Goal: Information Seeking & Learning: Find contact information

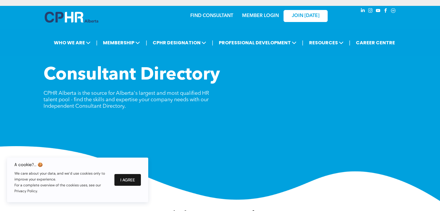
click at [135, 180] on button "I Agree" at bounding box center [127, 180] width 26 height 12
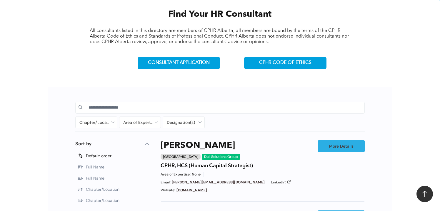
scroll to position [235, 0]
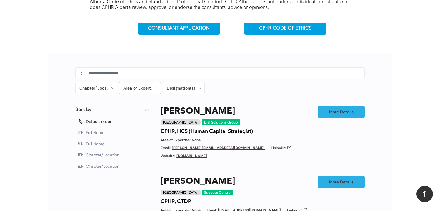
click at [139, 87] on div at bounding box center [139, 88] width 41 height 11
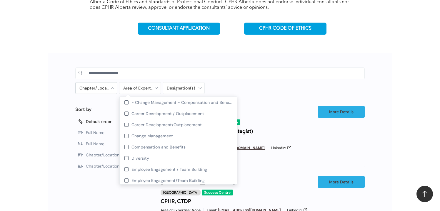
click at [93, 88] on div at bounding box center [96, 88] width 41 height 11
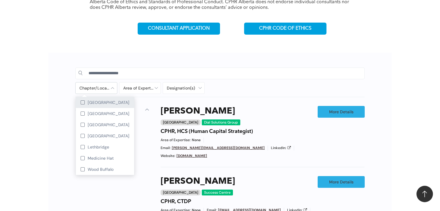
click at [86, 101] on div "[GEOGRAPHIC_DATA]" at bounding box center [105, 102] width 58 height 11
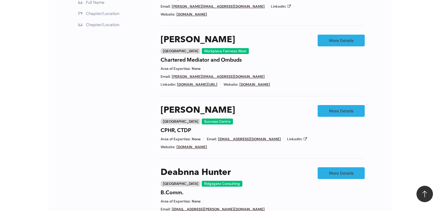
scroll to position [273, 0]
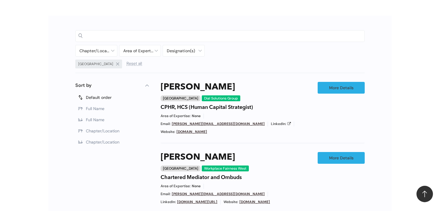
click at [111, 31] on input at bounding box center [225, 35] width 273 height 9
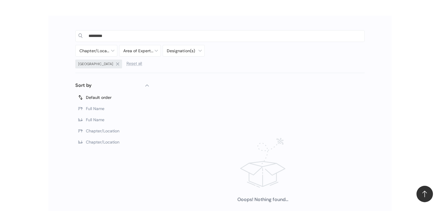
click at [119, 34] on input "*********" at bounding box center [225, 35] width 273 height 9
type input "*"
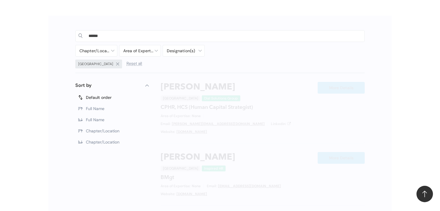
type input "******"
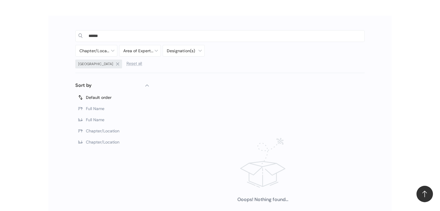
click at [86, 33] on div "******" at bounding box center [220, 36] width 283 height 12
type input "*"
type input "*******"
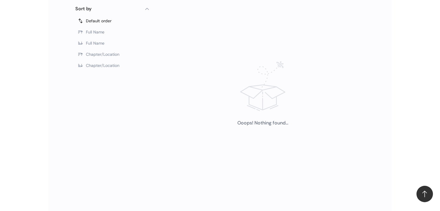
scroll to position [273, 0]
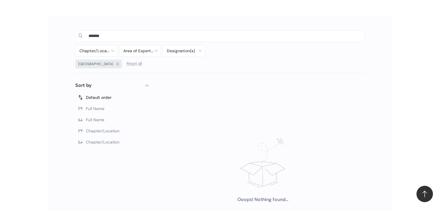
drag, startPoint x: 124, startPoint y: 36, endPoint x: 83, endPoint y: 36, distance: 40.9
click at [80, 36] on div "*******" at bounding box center [220, 36] width 283 height 12
click at [348, 125] on div "Ooops! Nothing found..." at bounding box center [263, 178] width 204 height 168
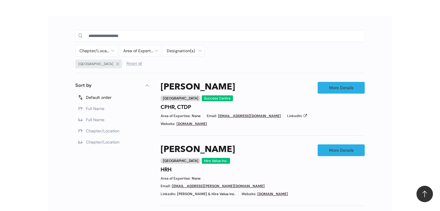
click at [110, 67] on div "Calgary Reset all" at bounding box center [183, 65] width 217 height 10
click at [126, 65] on span "Reset all" at bounding box center [134, 63] width 16 height 4
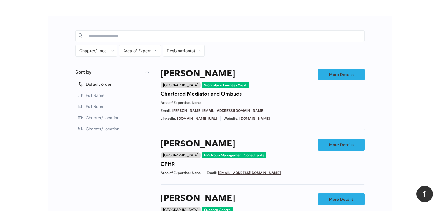
drag, startPoint x: 109, startPoint y: 32, endPoint x: 116, endPoint y: 35, distance: 8.0
click at [109, 32] on input at bounding box center [225, 35] width 273 height 9
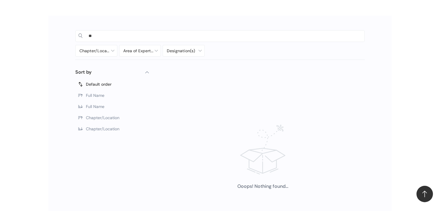
type input "*"
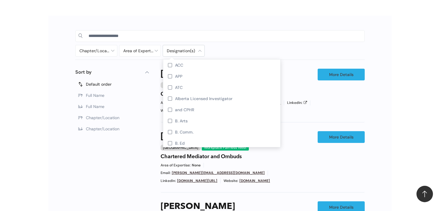
click at [192, 51] on div at bounding box center [183, 50] width 41 height 11
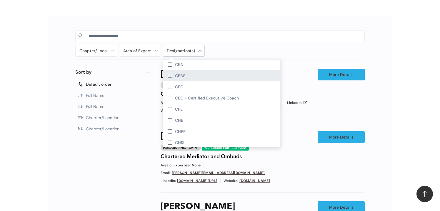
scroll to position [412, 0]
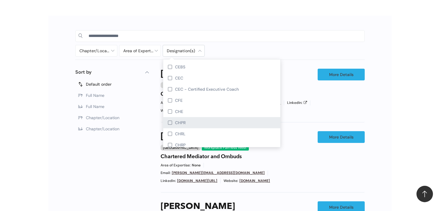
click at [171, 123] on div at bounding box center [170, 123] width 4 height 4
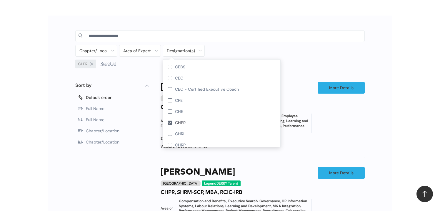
click at [77, 184] on div "1 Filters Sort by Default order Full Name Full Name Chapter/Location Chapter/Lo…" at bounding box center [112, 215] width 74 height 266
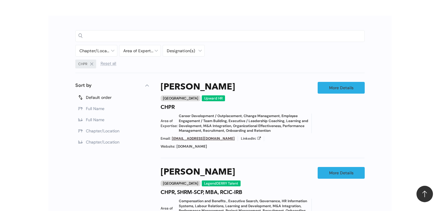
click at [127, 37] on input at bounding box center [225, 35] width 273 height 9
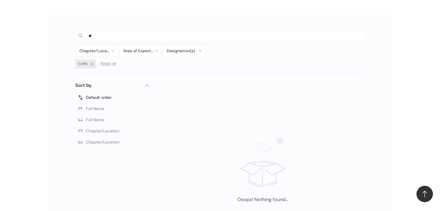
type input "*"
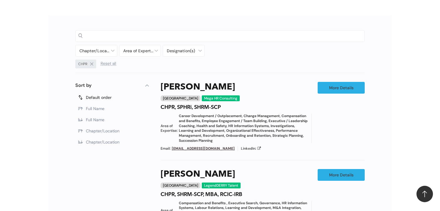
click at [128, 34] on input at bounding box center [225, 35] width 273 height 9
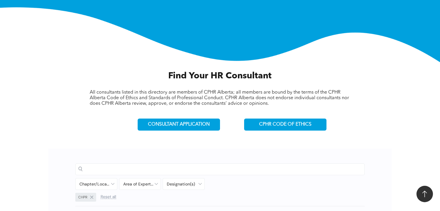
scroll to position [252, 0]
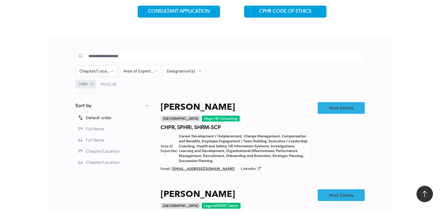
click at [99, 71] on div at bounding box center [96, 71] width 41 height 11
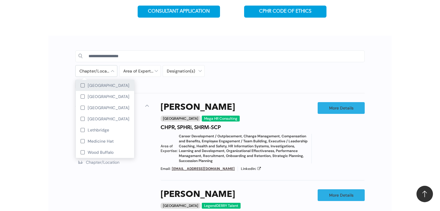
click at [81, 86] on div at bounding box center [83, 86] width 4 height 4
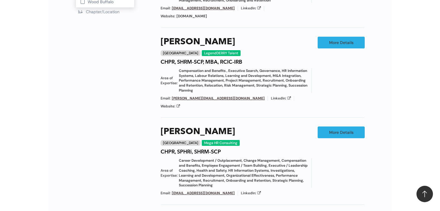
scroll to position [311, 0]
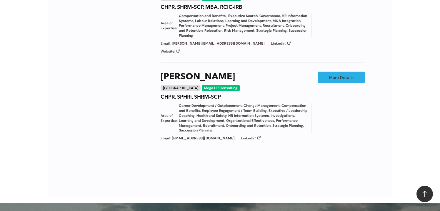
click at [119, 162] on div at bounding box center [219, 180] width 301 height 36
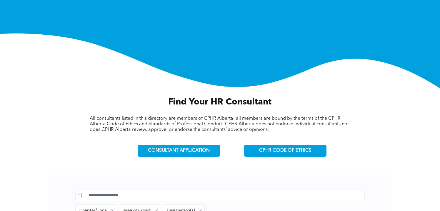
scroll to position [235, 0]
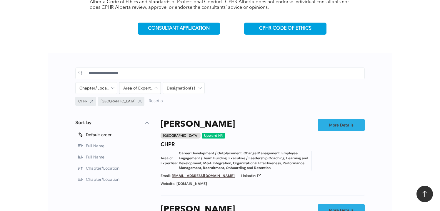
click at [153, 89] on div at bounding box center [139, 88] width 41 height 11
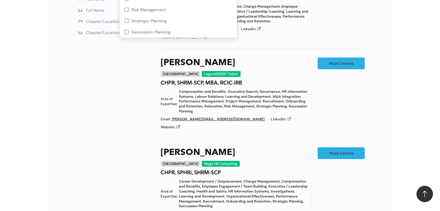
scroll to position [265, 0]
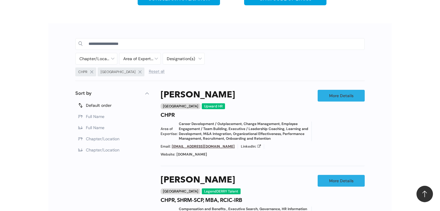
drag, startPoint x: 75, startPoint y: 180, endPoint x: 84, endPoint y: 174, distance: 11.1
click at [75, 180] on div "Chapter/Location Calgary Central Alberta Edmonton Grande Prairie Lethbridge Med…" at bounding box center [219, 195] width 301 height 320
drag, startPoint x: 102, startPoint y: 51, endPoint x: 104, endPoint y: 46, distance: 5.6
click at [103, 51] on div "Chapter/Location Calgary Central Alberta Edmonton Grande Prairie Lethbridge Med…" at bounding box center [219, 58] width 289 height 46
click at [104, 45] on input at bounding box center [225, 43] width 273 height 9
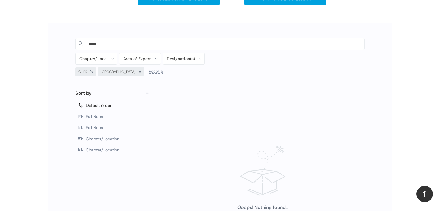
type input "*****"
click at [119, 71] on div "[GEOGRAPHIC_DATA]" at bounding box center [121, 72] width 47 height 9
click at [149, 70] on span "Reset all" at bounding box center [157, 71] width 16 height 4
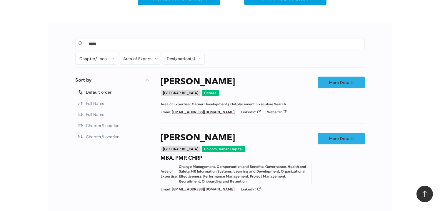
click at [115, 39] on input "*****" at bounding box center [225, 43] width 273 height 9
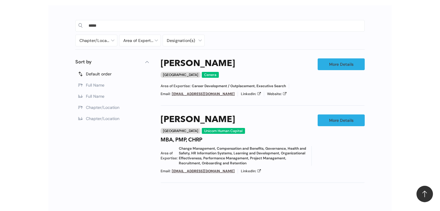
scroll to position [265, 0]
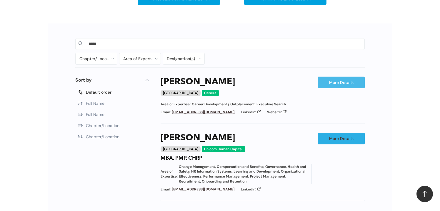
click at [339, 86] on link "More Details" at bounding box center [341, 83] width 47 height 12
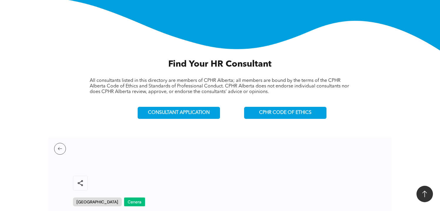
scroll to position [353, 0]
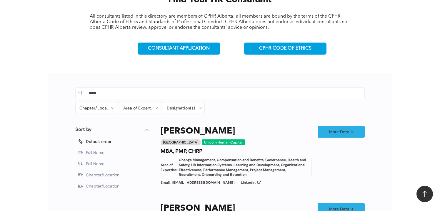
scroll to position [273, 0]
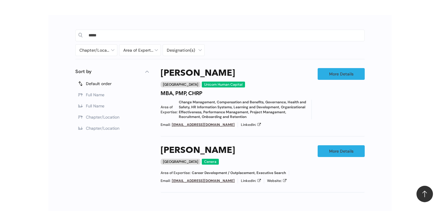
click at [109, 35] on input "*****" at bounding box center [225, 35] width 273 height 9
drag, startPoint x: 109, startPoint y: 35, endPoint x: 59, endPoint y: 35, distance: 49.4
click at [68, 34] on div "***** Chapter/Location Calgary Central Alberta Edmonton Grande Prairie Lethbrid…" at bounding box center [220, 110] width 344 height 190
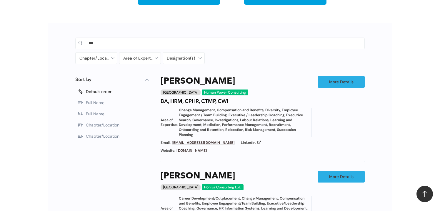
scroll to position [262, 0]
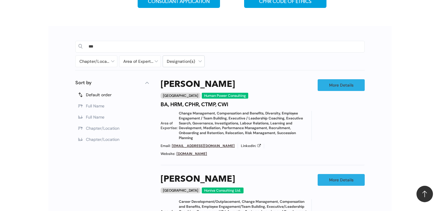
type input "***"
click at [200, 65] on div at bounding box center [183, 61] width 41 height 11
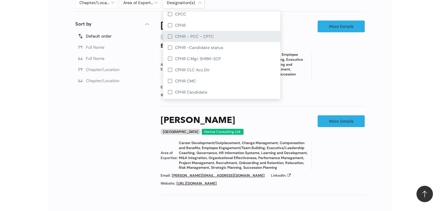
scroll to position [559, 0]
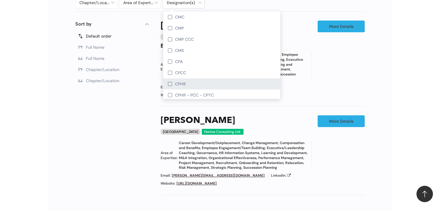
click at [169, 85] on div at bounding box center [170, 84] width 4 height 4
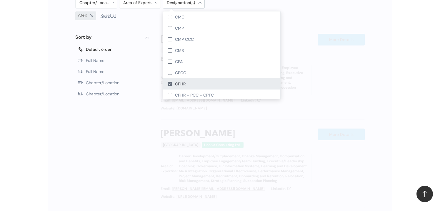
scroll to position [334, 0]
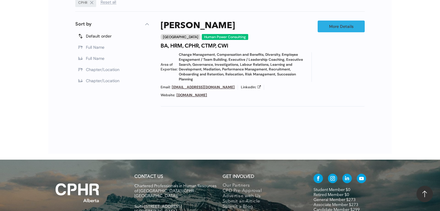
drag, startPoint x: 133, startPoint y: 123, endPoint x: 193, endPoint y: 117, distance: 60.3
click at [134, 123] on div at bounding box center [219, 137] width 301 height 36
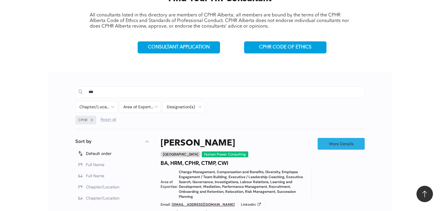
drag, startPoint x: 118, startPoint y: 93, endPoint x: 57, endPoint y: 93, distance: 60.9
click at [57, 93] on div "*** Chapter/Location Calgary Central Alberta Edmonton Grande Prairie Lethbridge…" at bounding box center [220, 154] width 344 height 164
click at [218, 98] on div "Chapter/Location Calgary Central Alberta Edmonton Grande Prairie Lethbridge Med…" at bounding box center [219, 107] width 289 height 46
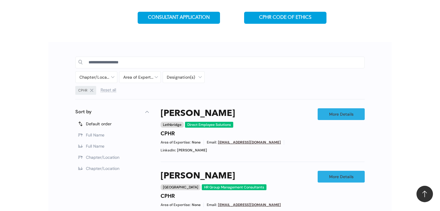
scroll to position [246, 0]
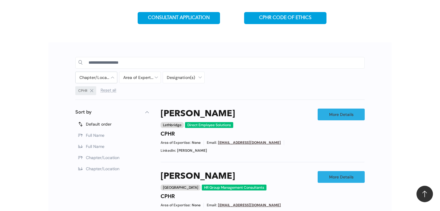
click at [112, 79] on div at bounding box center [96, 77] width 41 height 11
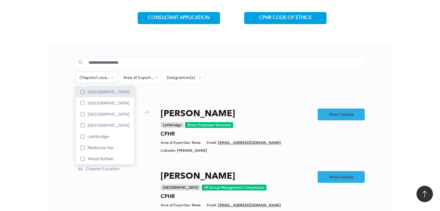
click at [83, 90] on div at bounding box center [83, 92] width 4 height 4
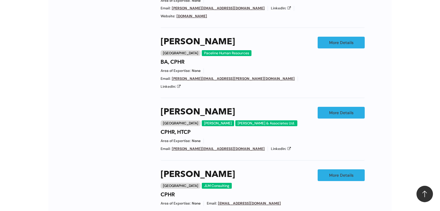
scroll to position [540, 0]
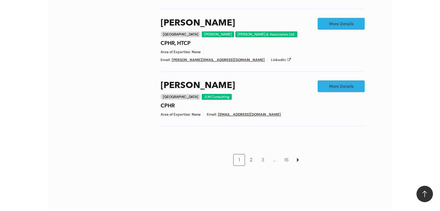
click at [250, 155] on link "2" at bounding box center [250, 160] width 11 height 11
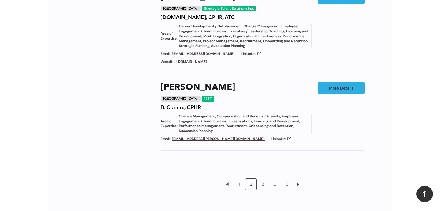
scroll to position [611, 0]
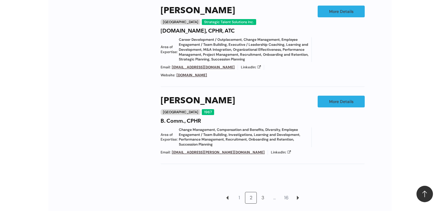
click at [266, 193] on link "3" at bounding box center [262, 198] width 11 height 11
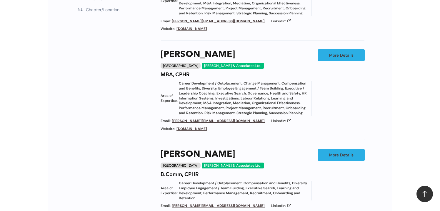
scroll to position [435, 0]
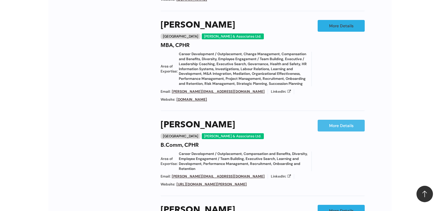
click at [334, 127] on link "More Details" at bounding box center [341, 126] width 47 height 12
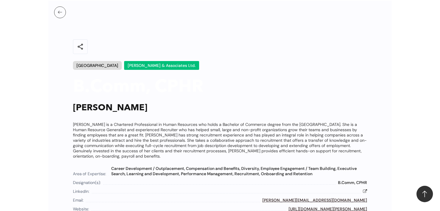
scroll to position [376, 0]
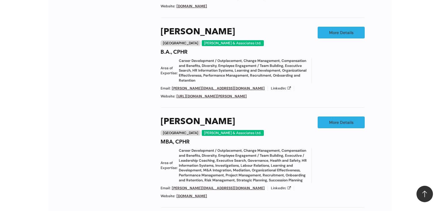
scroll to position [288, 0]
